Goal: Navigation & Orientation: Find specific page/section

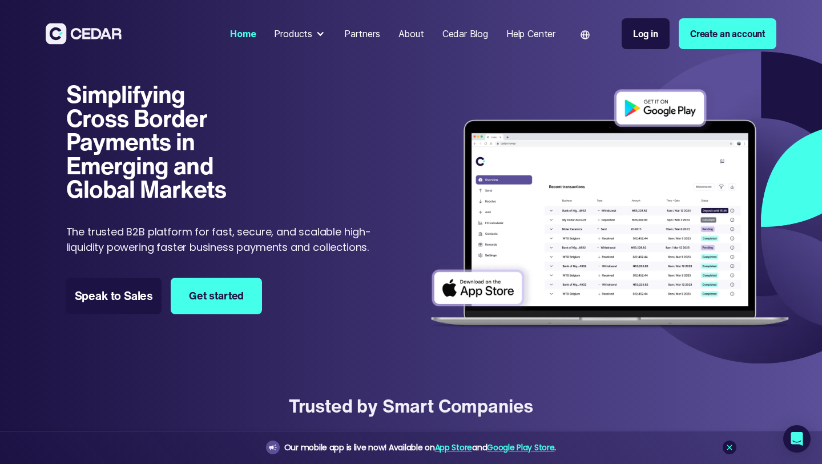
click at [297, 35] on div "Products" at bounding box center [293, 34] width 38 height 14
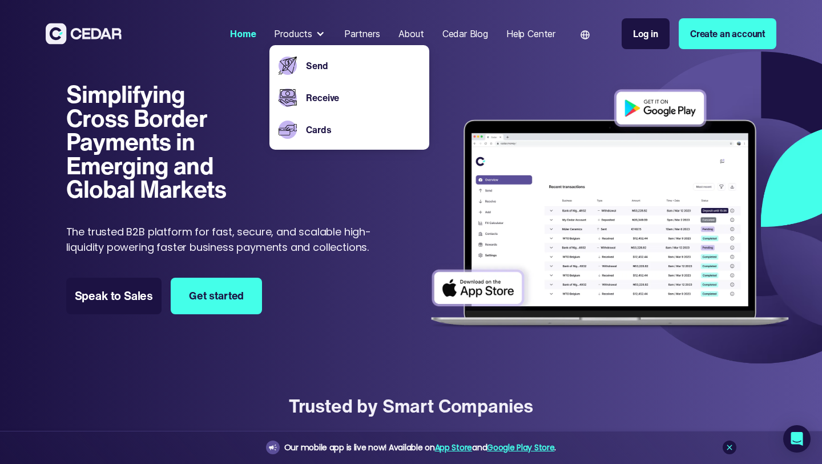
click at [323, 168] on div "Simplifying Cross Border Payments in Emerging and Global Markets Simplifying Cr…" at bounding box center [221, 168] width 311 height 172
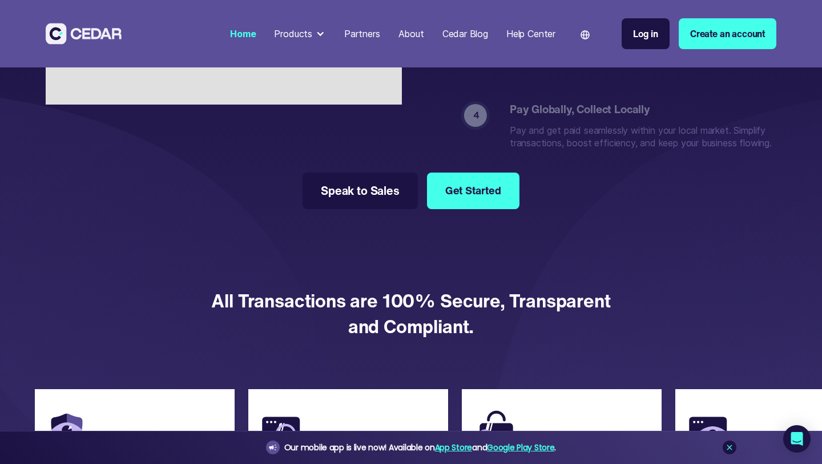
scroll to position [2373, 0]
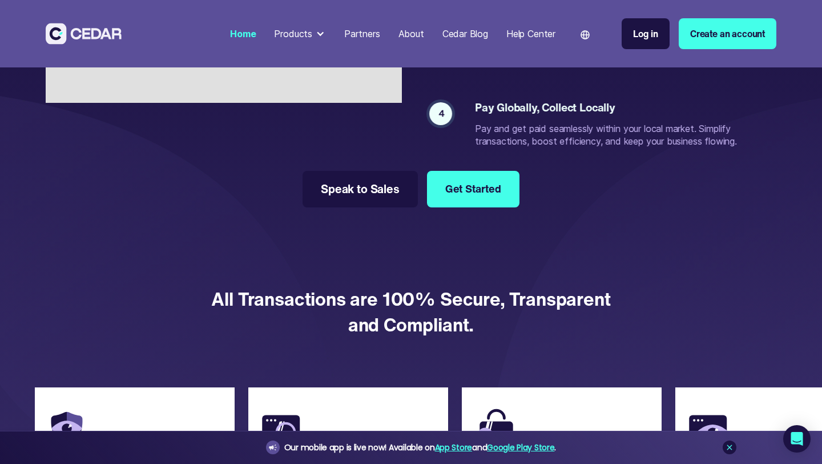
click at [344, 39] on div "Partners" at bounding box center [362, 34] width 36 height 14
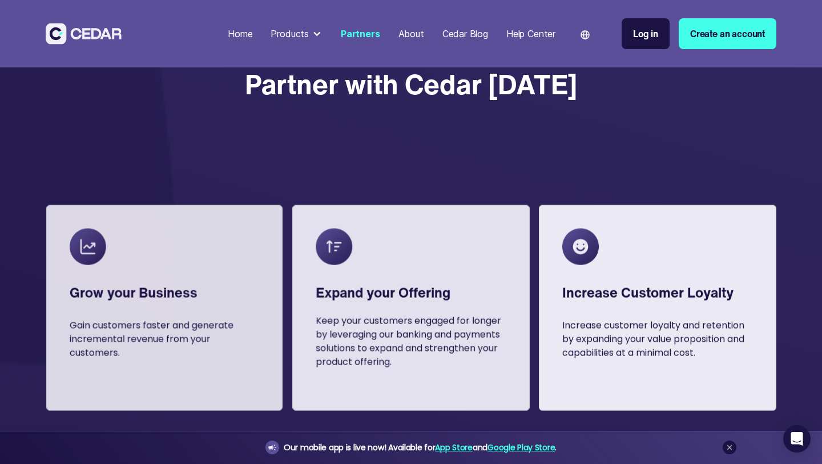
scroll to position [1139, 0]
